Goal: Information Seeking & Learning: Find specific fact

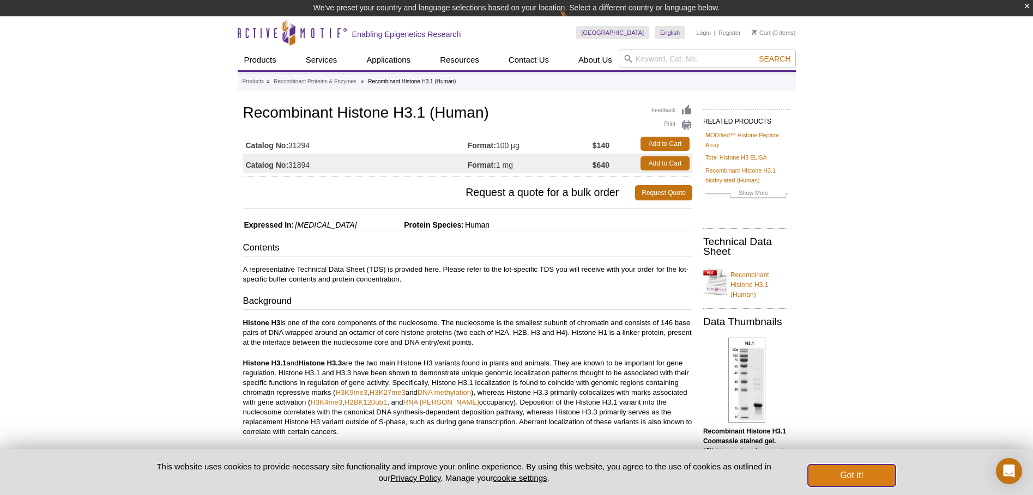
click at [862, 480] on button "Got it!" at bounding box center [851, 476] width 87 height 22
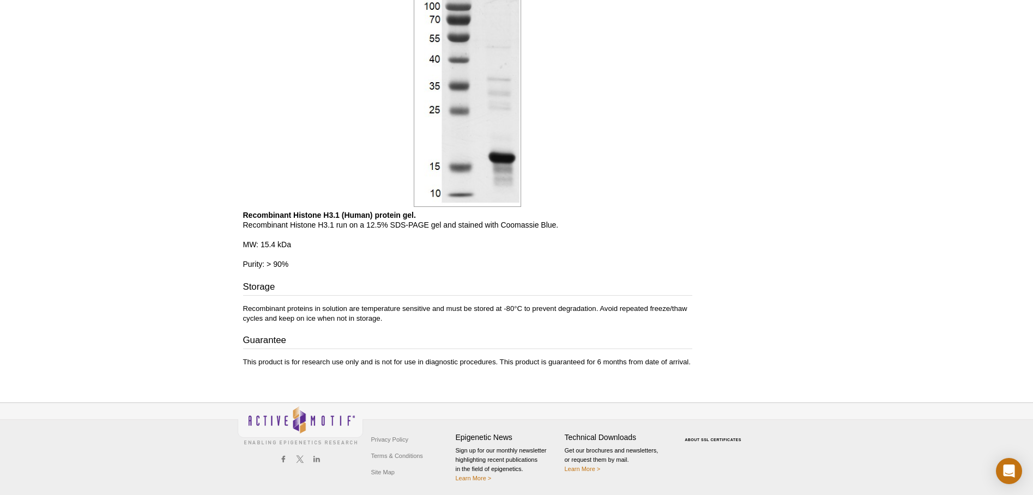
scroll to position [691, 0]
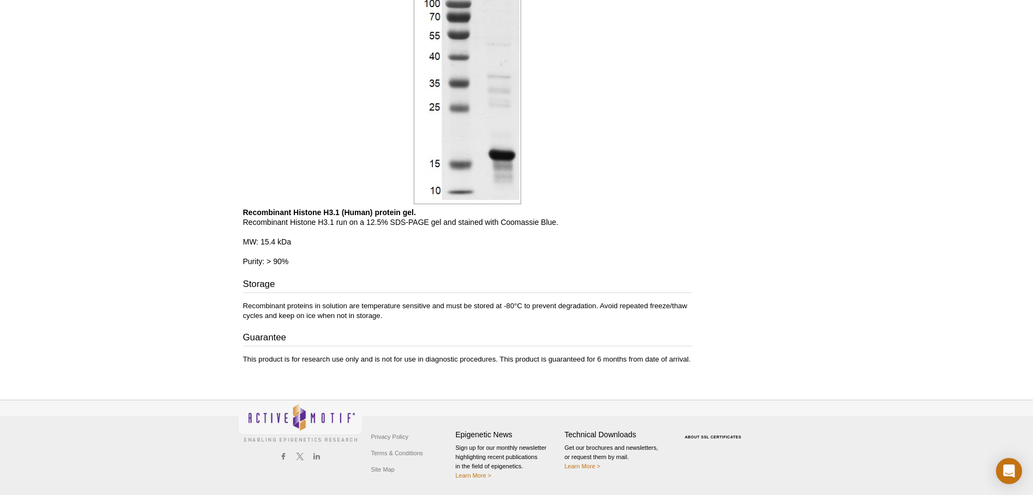
click at [331, 214] on b "Recombinant Histone H3.1 (Human) protein gel." at bounding box center [329, 212] width 173 height 9
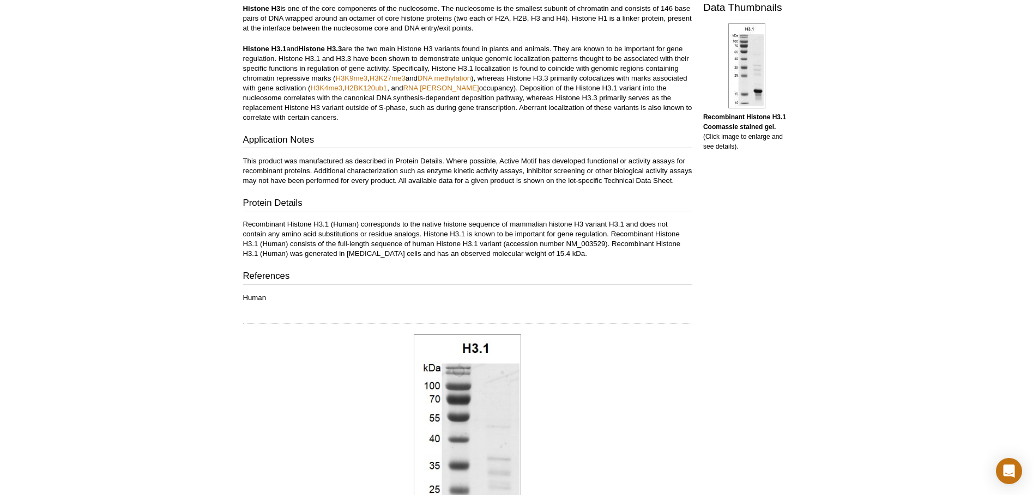
scroll to position [146, 0]
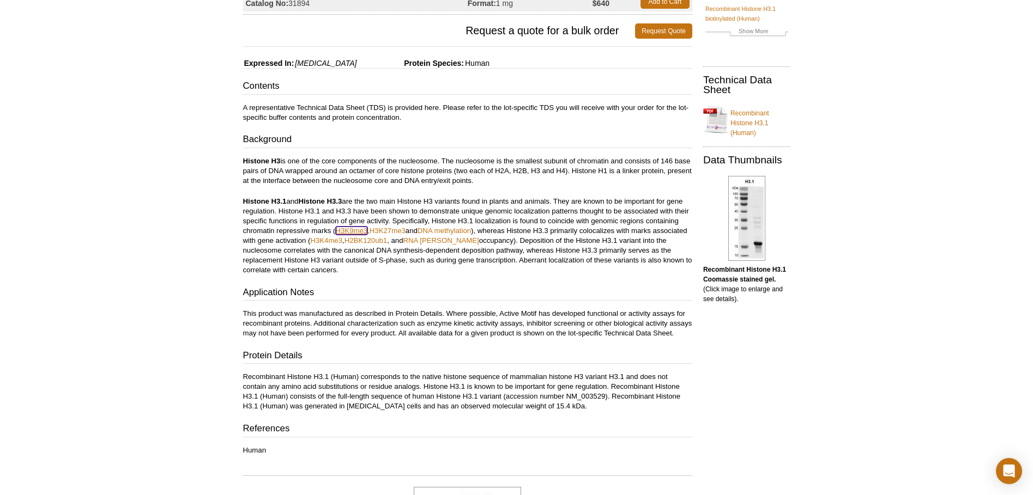
click at [355, 231] on link "H3K9me3" at bounding box center [352, 231] width 32 height 8
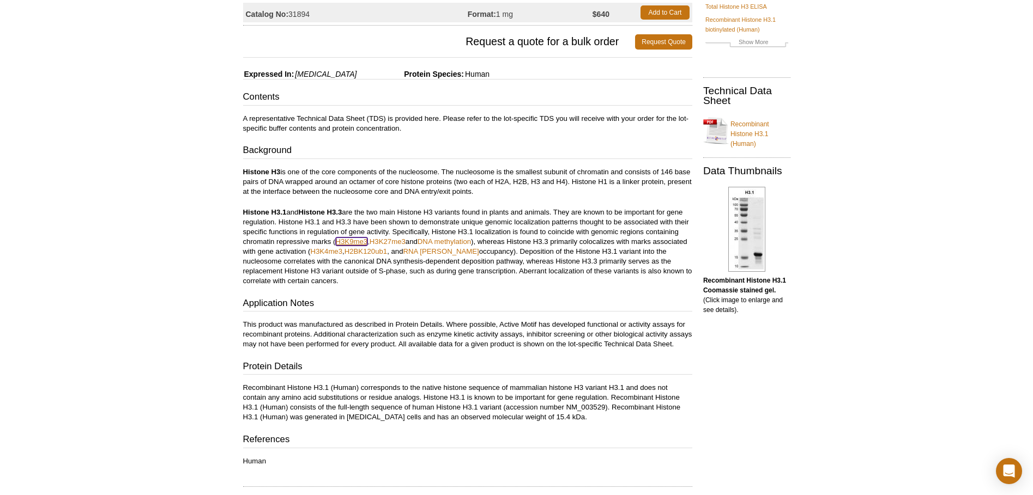
scroll to position [129, 0]
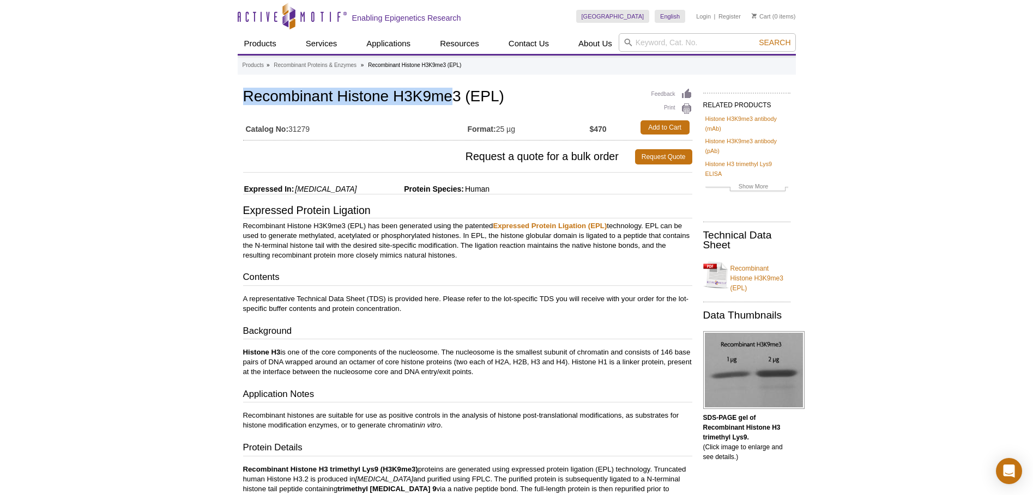
drag, startPoint x: 245, startPoint y: 98, endPoint x: 452, endPoint y: 93, distance: 207.7
click at [452, 93] on h1 "Recombinant Histone H3K9me3 (EPL)" at bounding box center [467, 97] width 449 height 19
copy h1 "Recombinant Histone H3K9me"
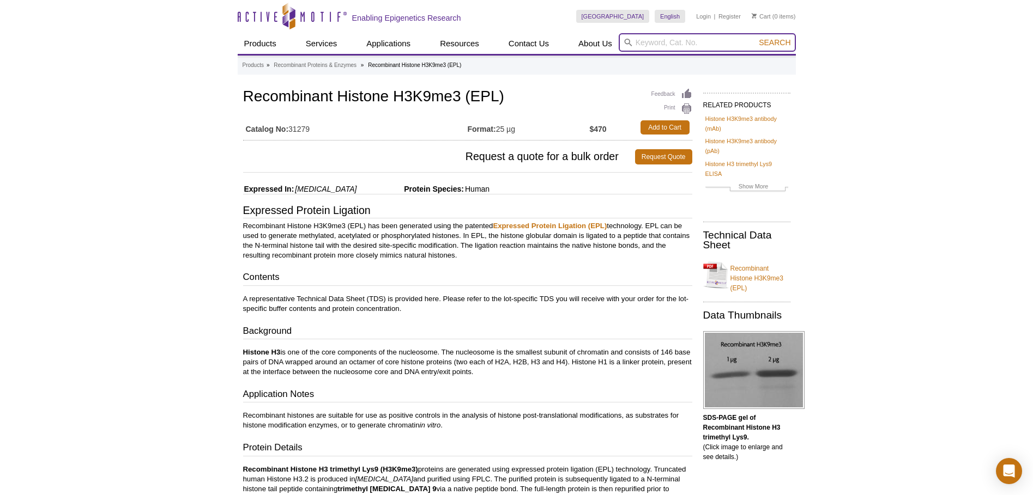
click at [642, 44] on input "search" at bounding box center [707, 42] width 177 height 19
paste input "Recombinant Histone H3K9me"
type input "Recombinant Histone H3K9me2"
click at [755, 38] on button "Search" at bounding box center [774, 43] width 38 height 10
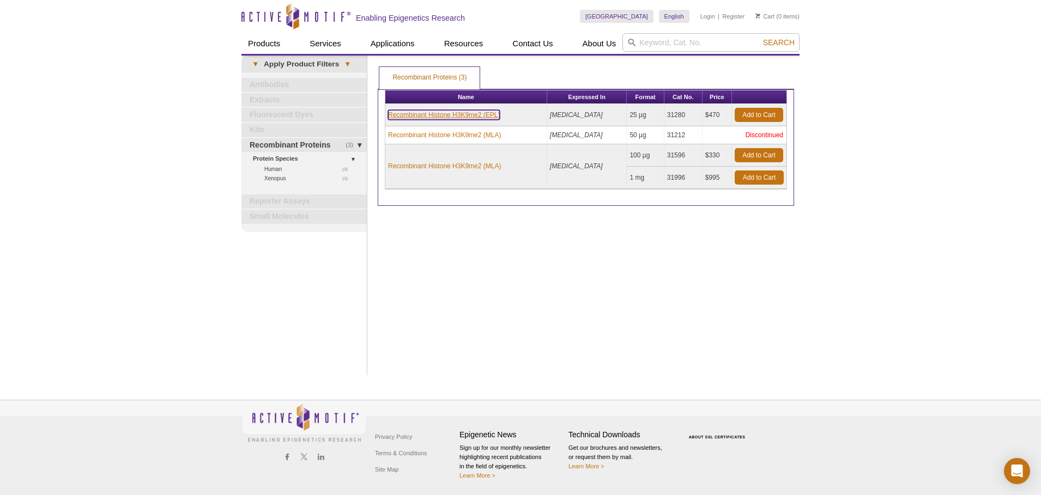
click at [458, 113] on link "Recombinant Histone H3K9me2 (EPL)" at bounding box center [444, 115] width 112 height 10
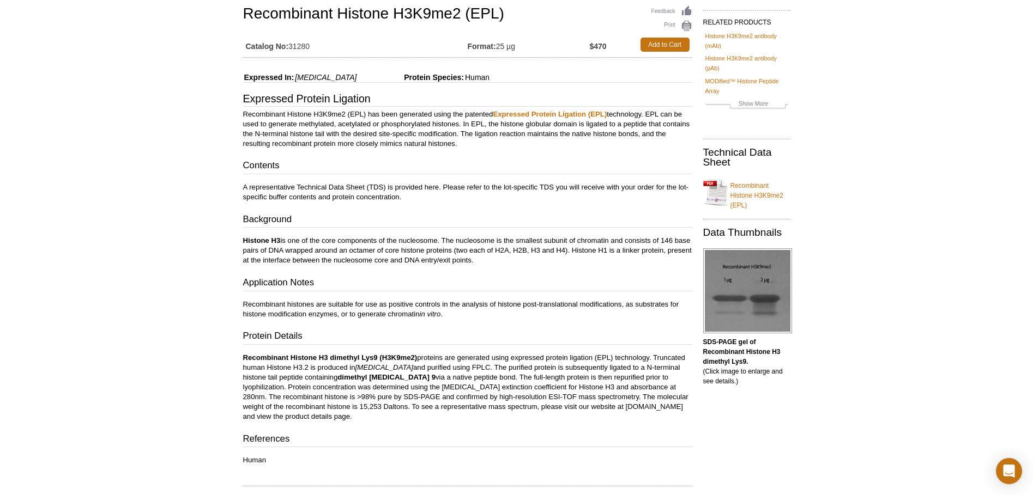
scroll to position [109, 0]
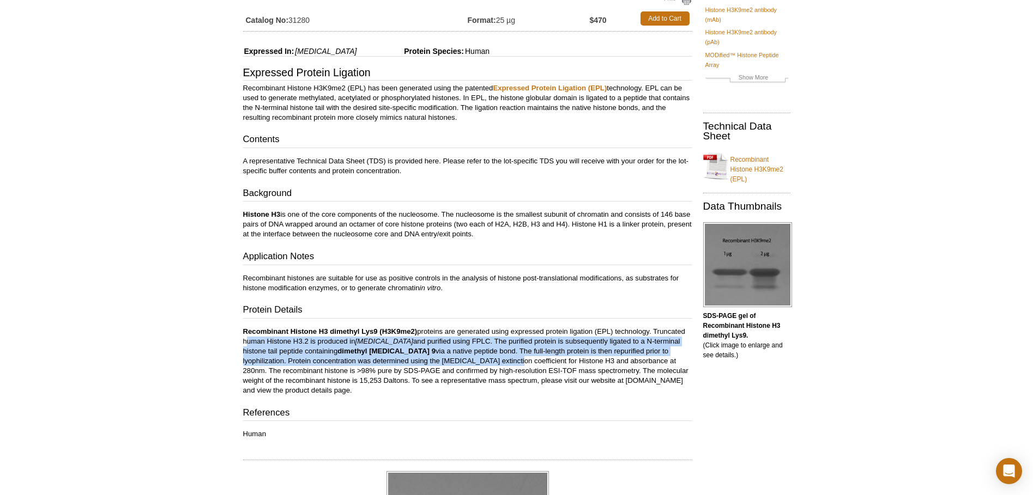
drag, startPoint x: 241, startPoint y: 339, endPoint x: 440, endPoint y: 361, distance: 199.6
click at [440, 361] on div "Feedback Print Recombinant Histone H3K9me2 (EPL) Catalog No: 31280 Format: 25 µ…" at bounding box center [465, 382] width 455 height 811
click at [390, 365] on p "Recombinant Histone H3 dimethyl Lys9 (H3K9me2) proteins are generated using exp…" at bounding box center [467, 361] width 449 height 69
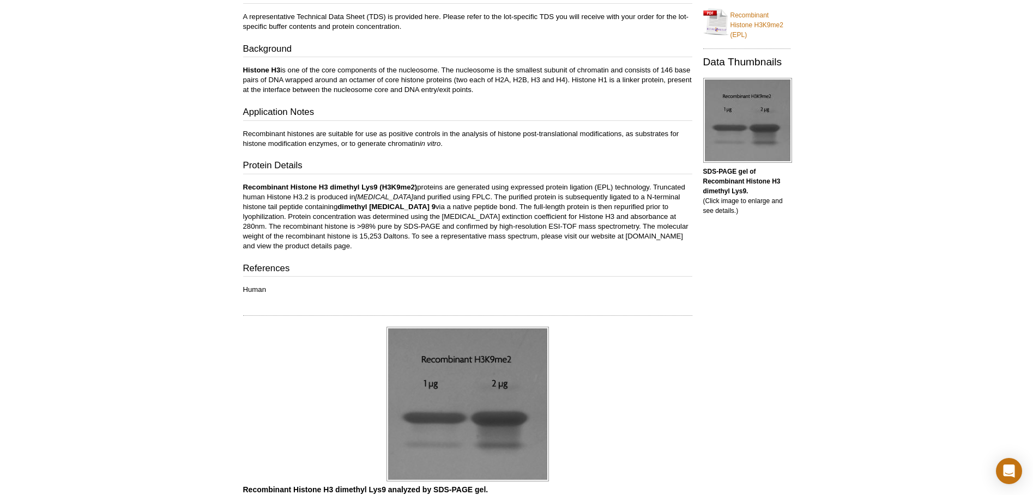
scroll to position [273, 0]
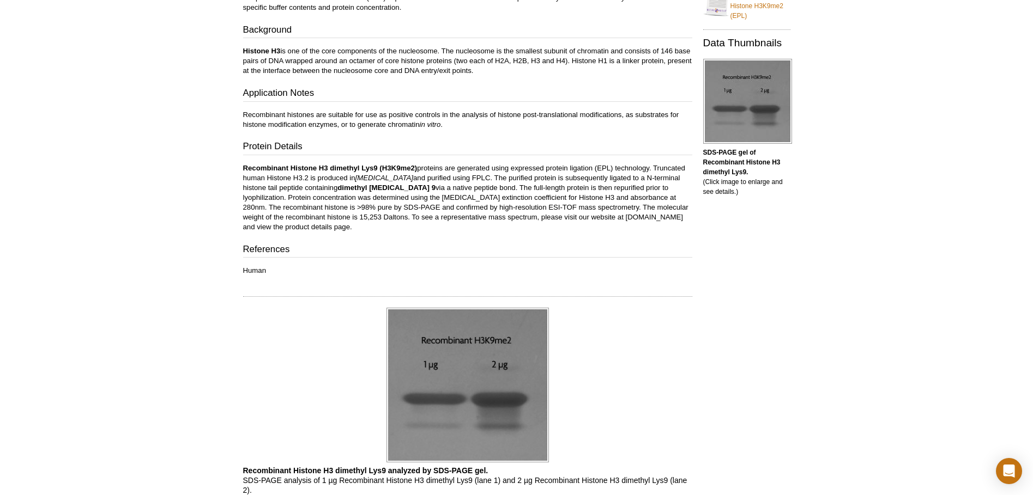
click at [326, 181] on p "Recombinant Histone H3 dimethyl Lys9 (H3K9me2) proteins are generated using exp…" at bounding box center [467, 198] width 449 height 69
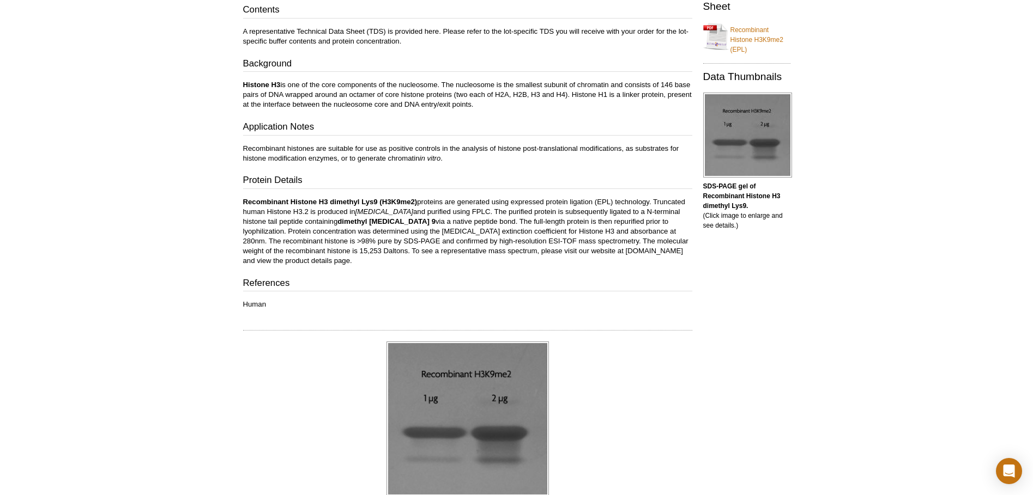
scroll to position [184, 0]
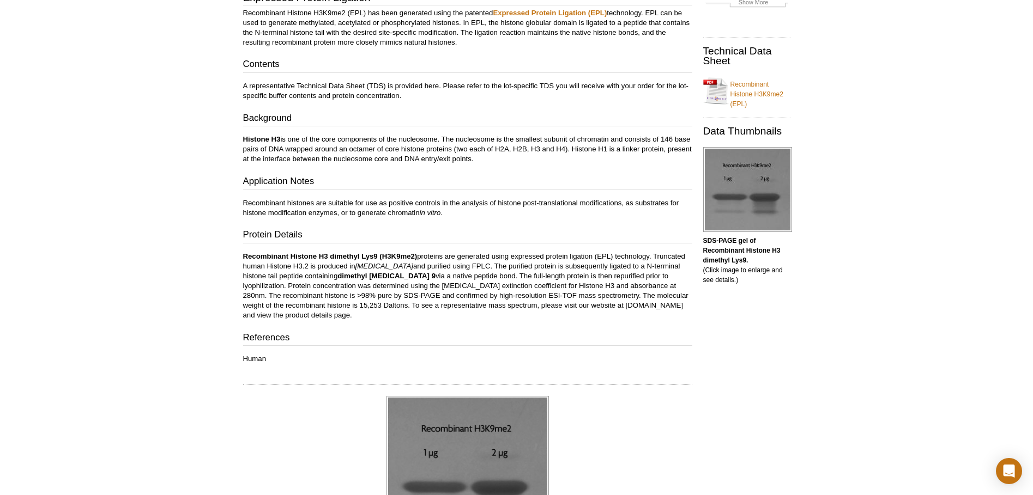
drag, startPoint x: 125, startPoint y: 143, endPoint x: 129, endPoint y: 135, distance: 8.5
click at [125, 142] on div "Active Motif Logo Enabling Epigenetics Research 0 Search Skip to content Active…" at bounding box center [516, 324] width 1033 height 1017
